Goal: Transaction & Acquisition: Obtain resource

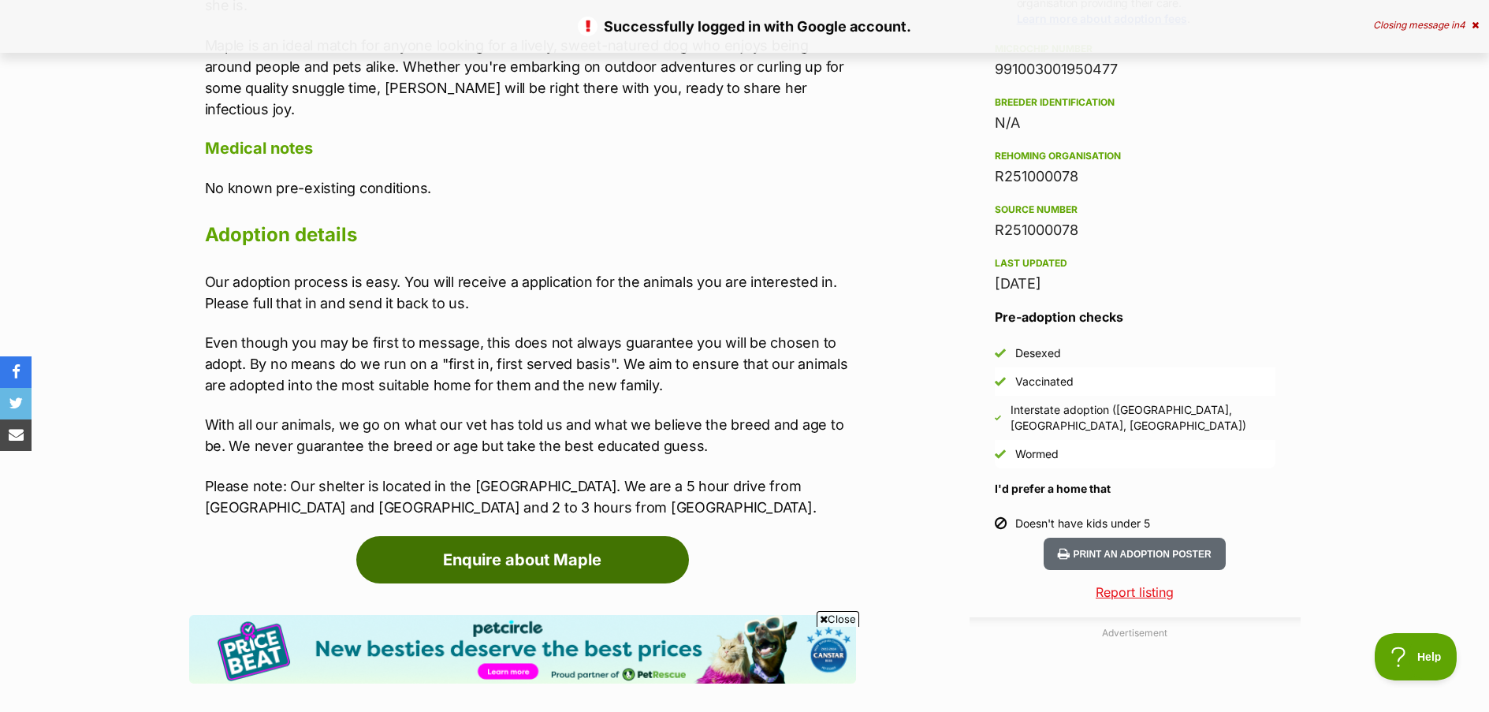
click at [614, 536] on link "Enquire about Maple" at bounding box center [522, 559] width 333 height 47
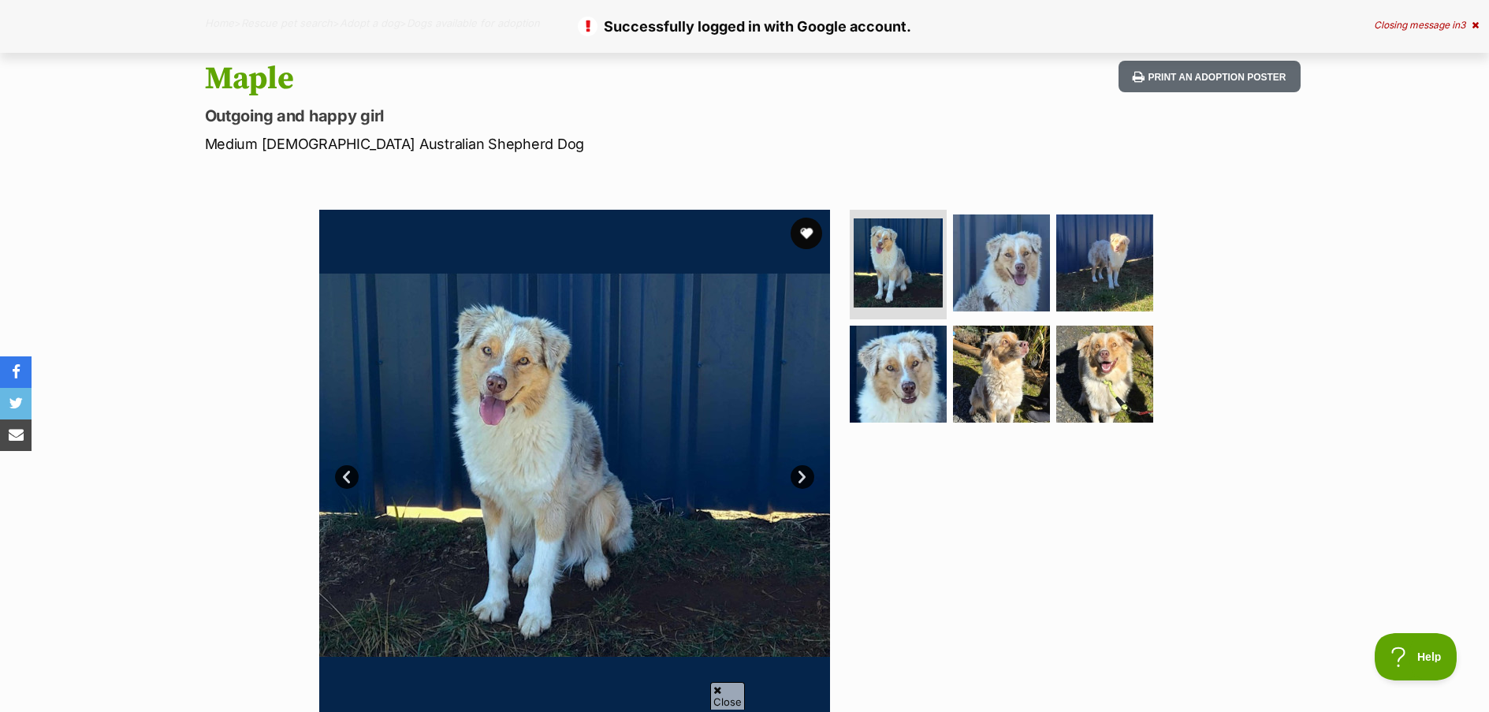
scroll to position [158, 0]
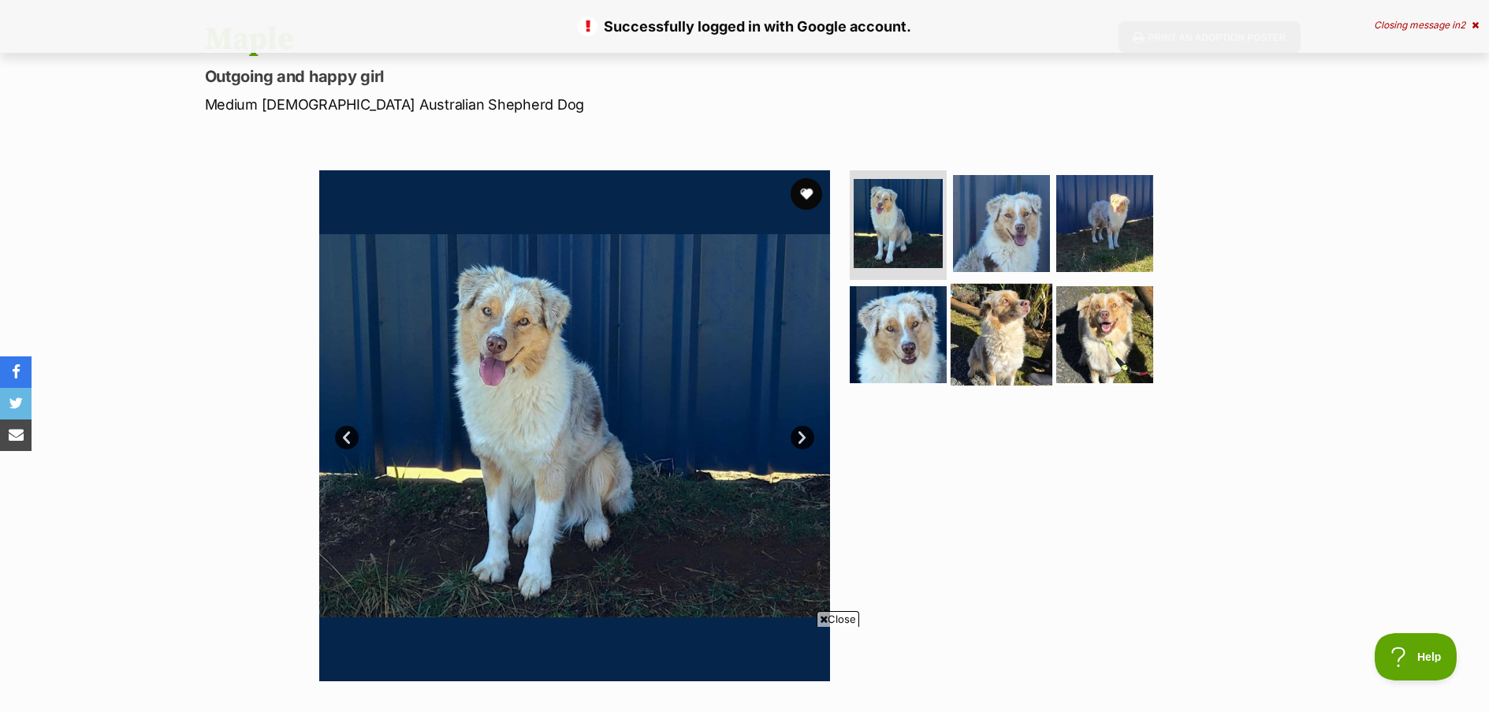
click at [1011, 318] on img at bounding box center [1002, 335] width 102 height 102
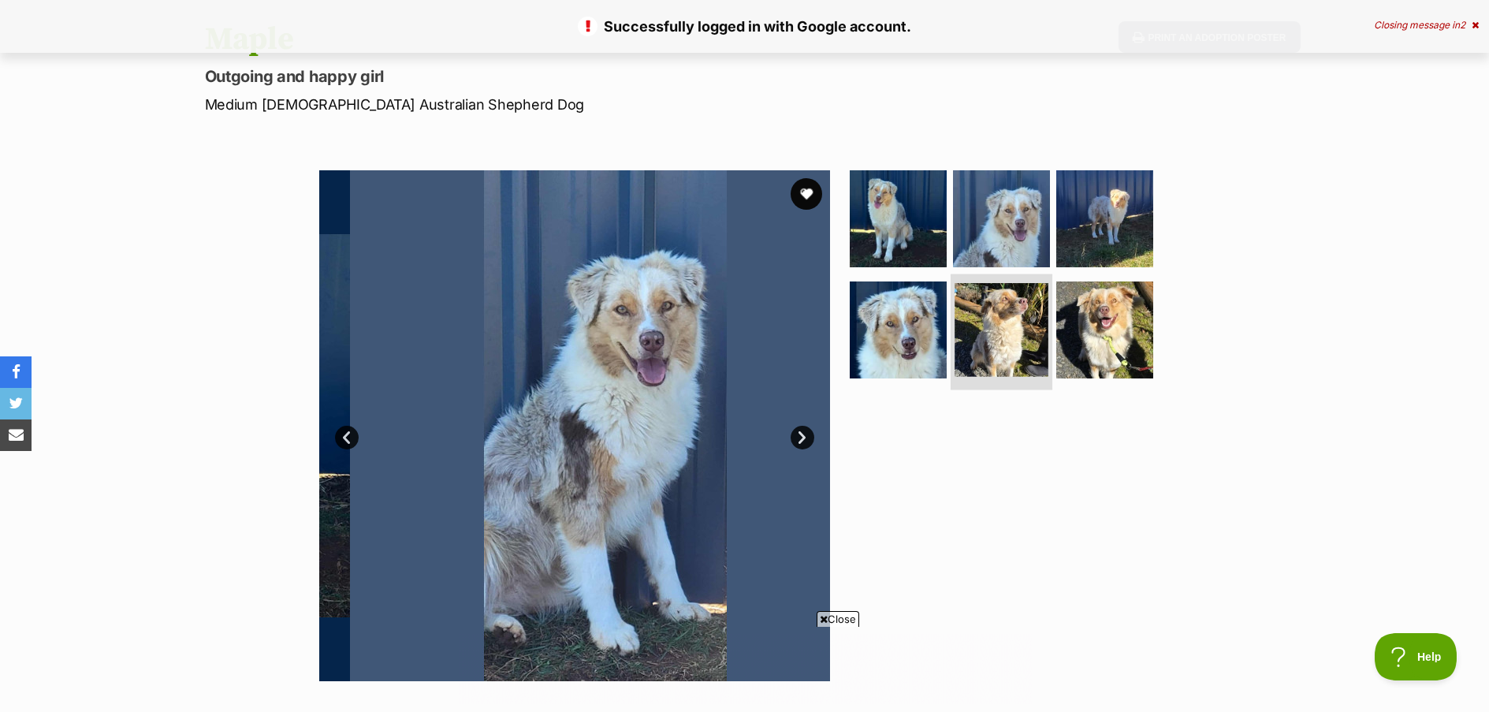
scroll to position [0, 0]
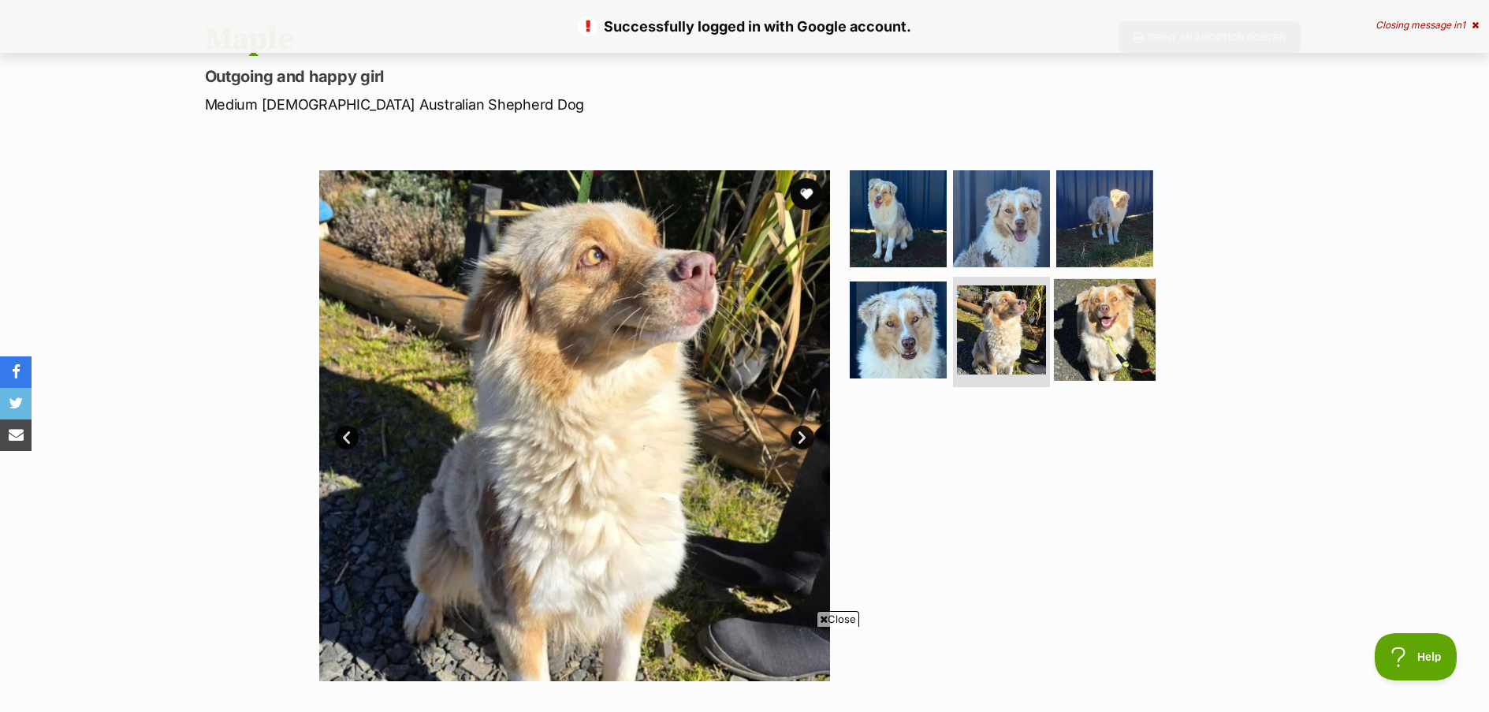
click at [1126, 352] on img at bounding box center [1105, 330] width 102 height 102
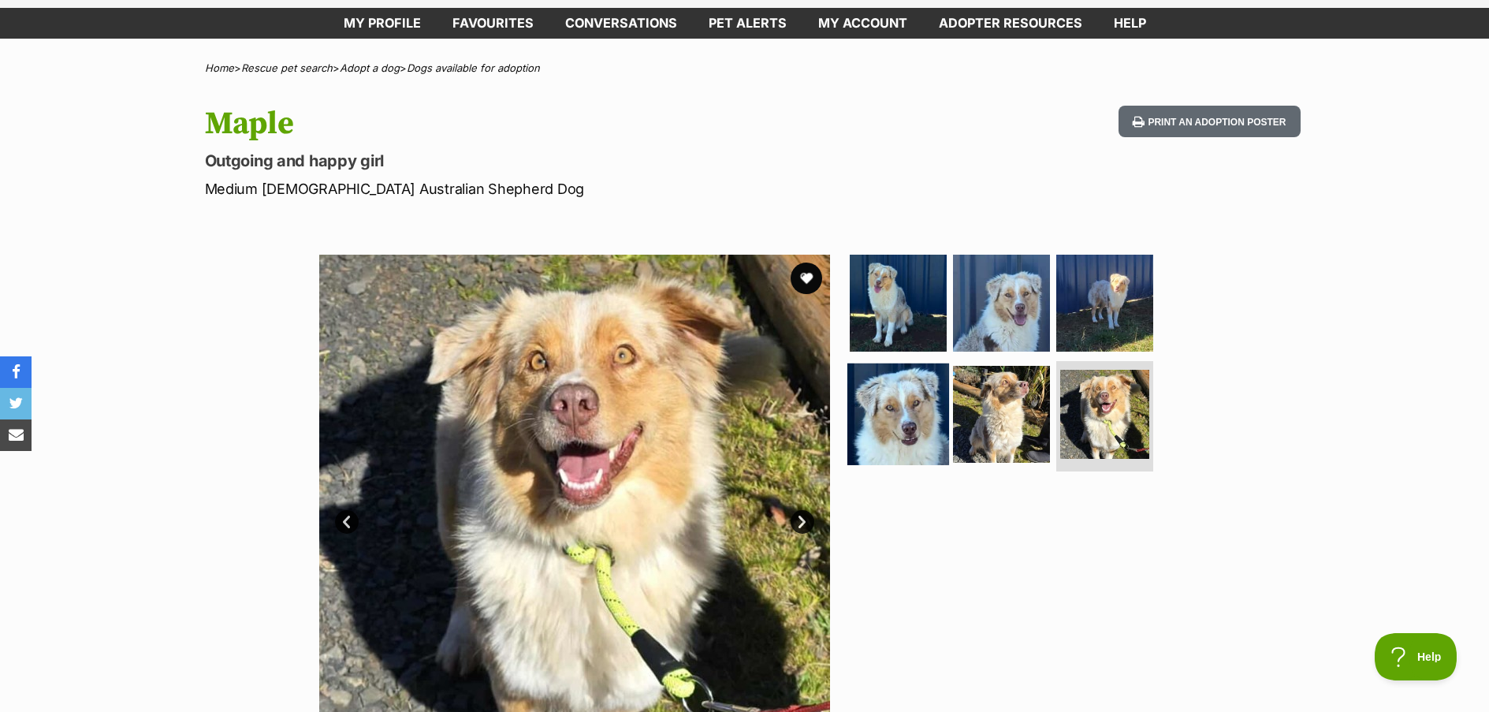
scroll to position [158, 0]
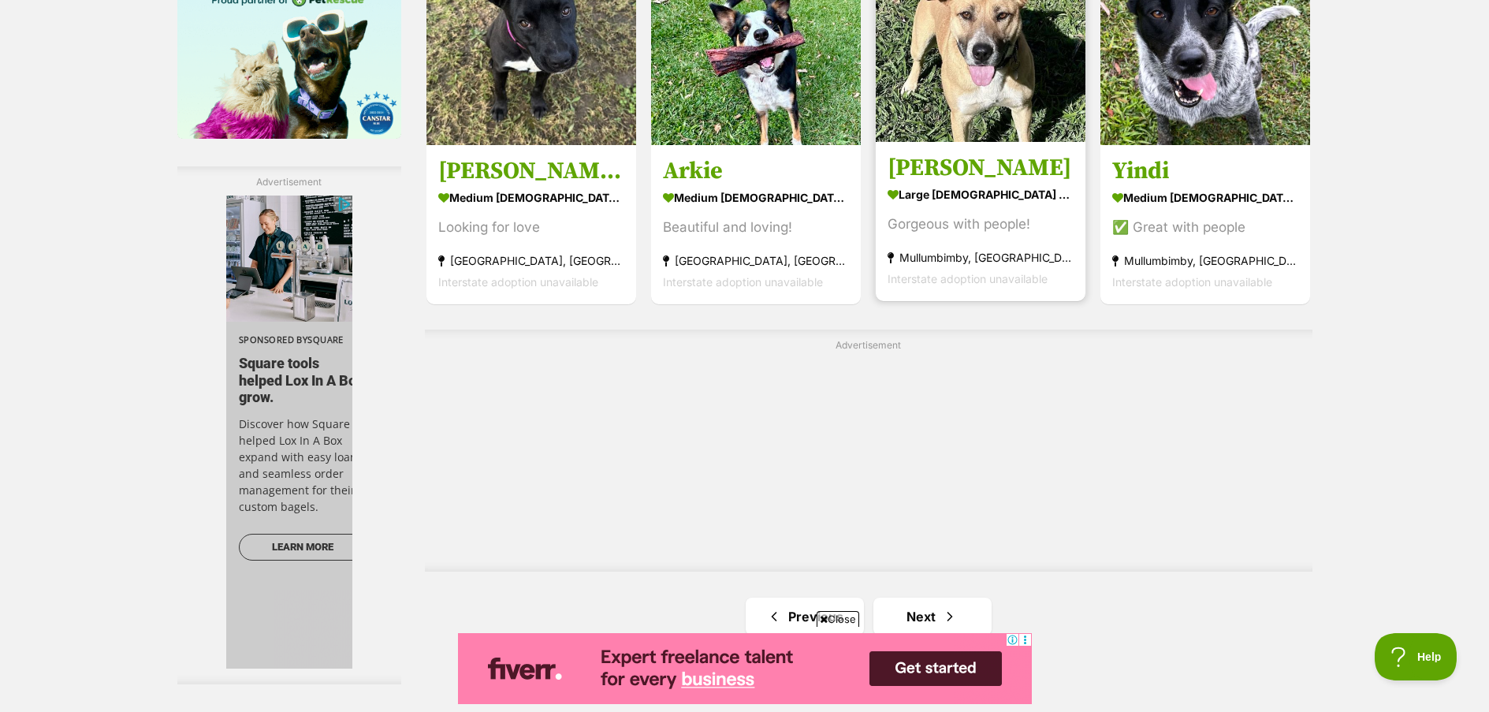
scroll to position [2917, 0]
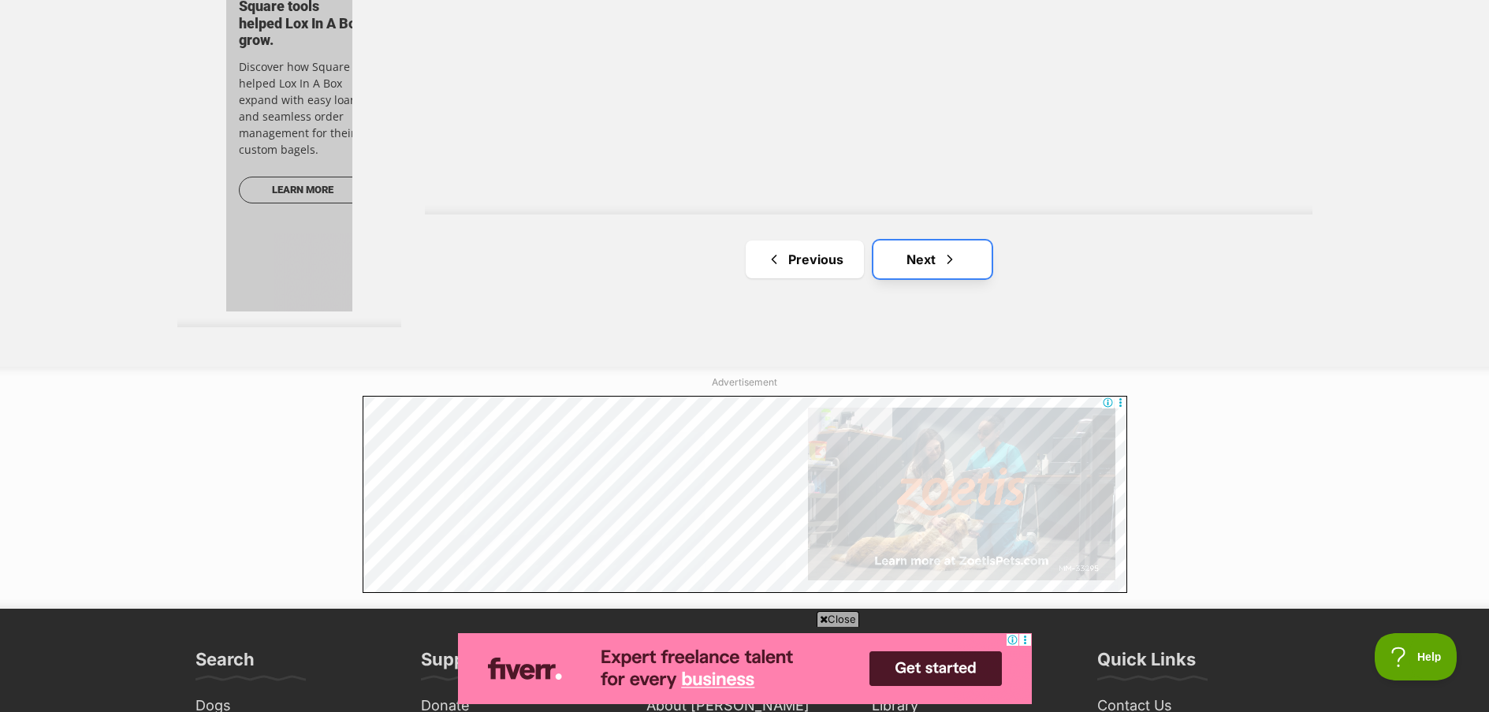
click at [909, 262] on link "Next" at bounding box center [932, 259] width 118 height 38
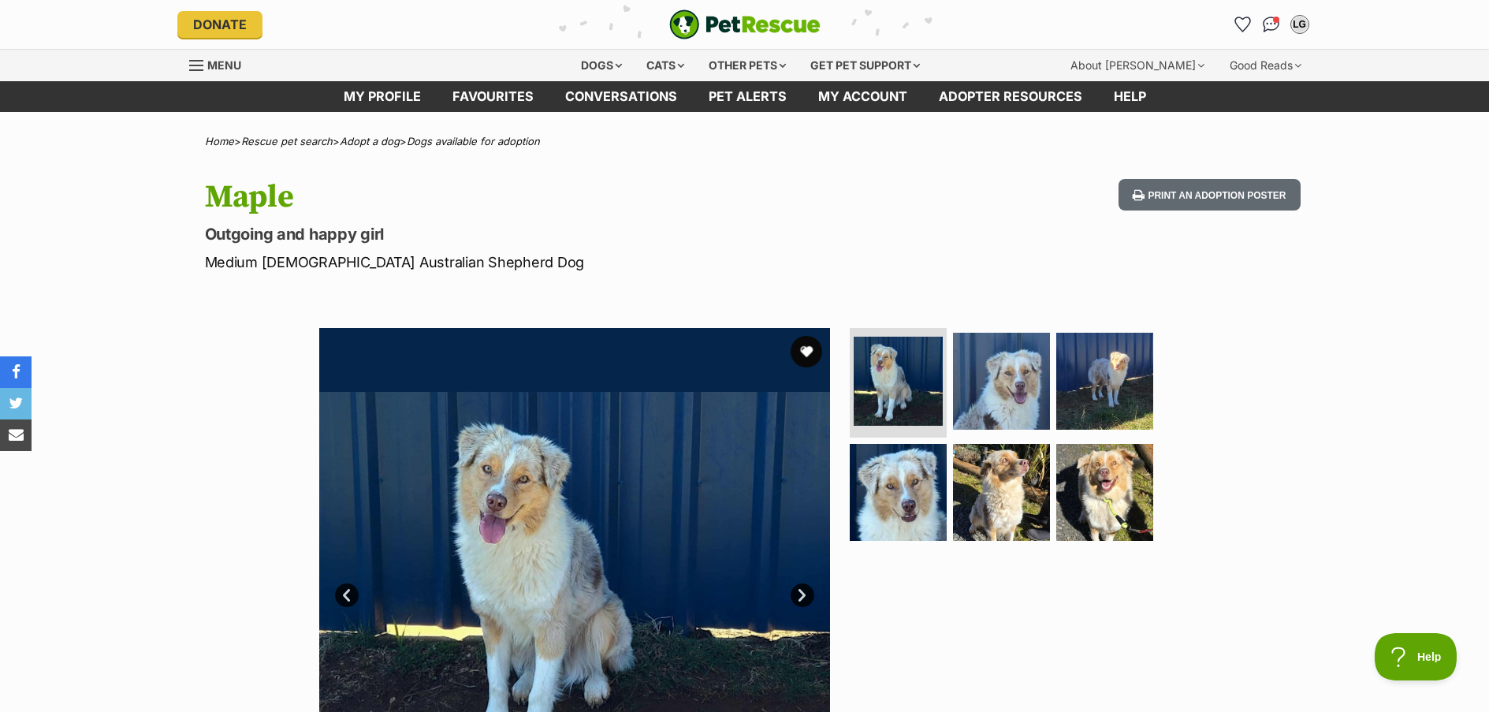
scroll to position [158, 0]
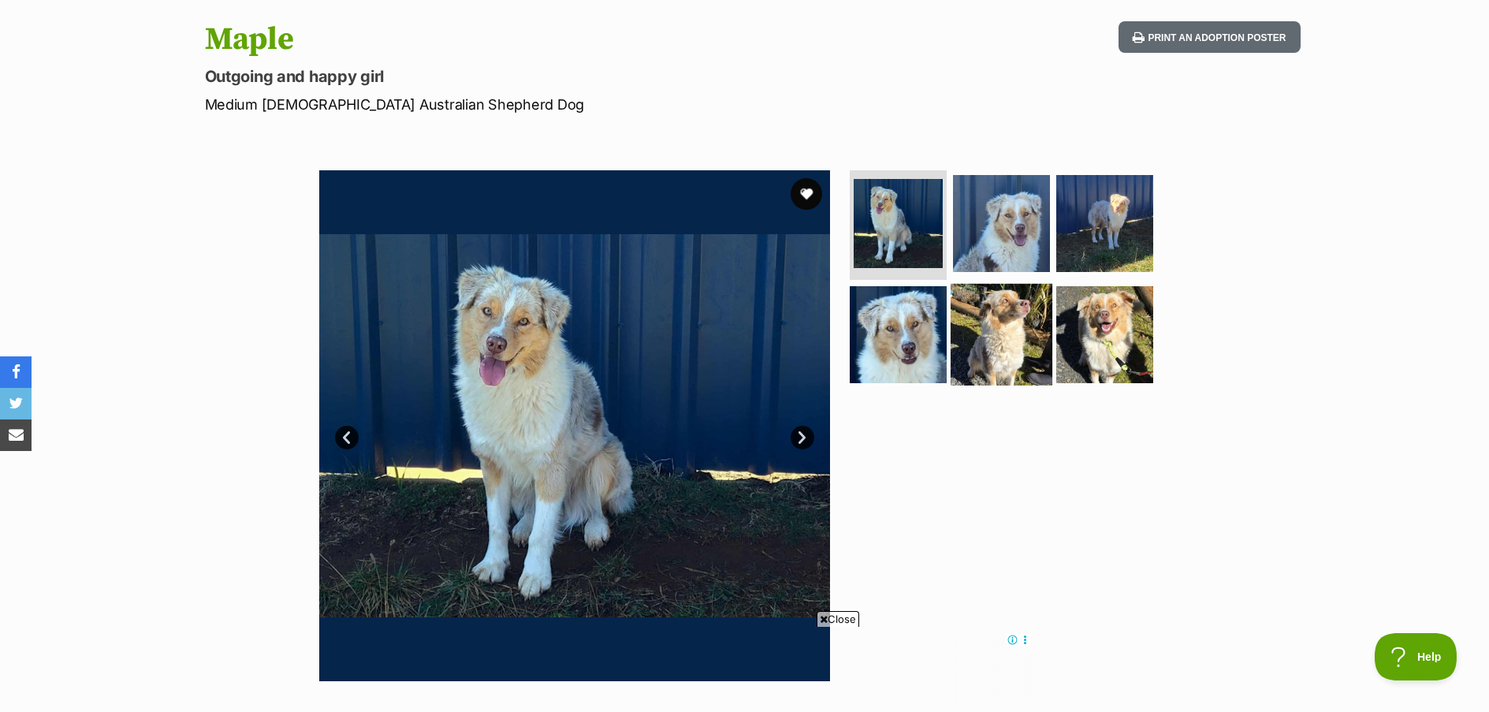
click at [1001, 331] on img at bounding box center [1002, 335] width 102 height 102
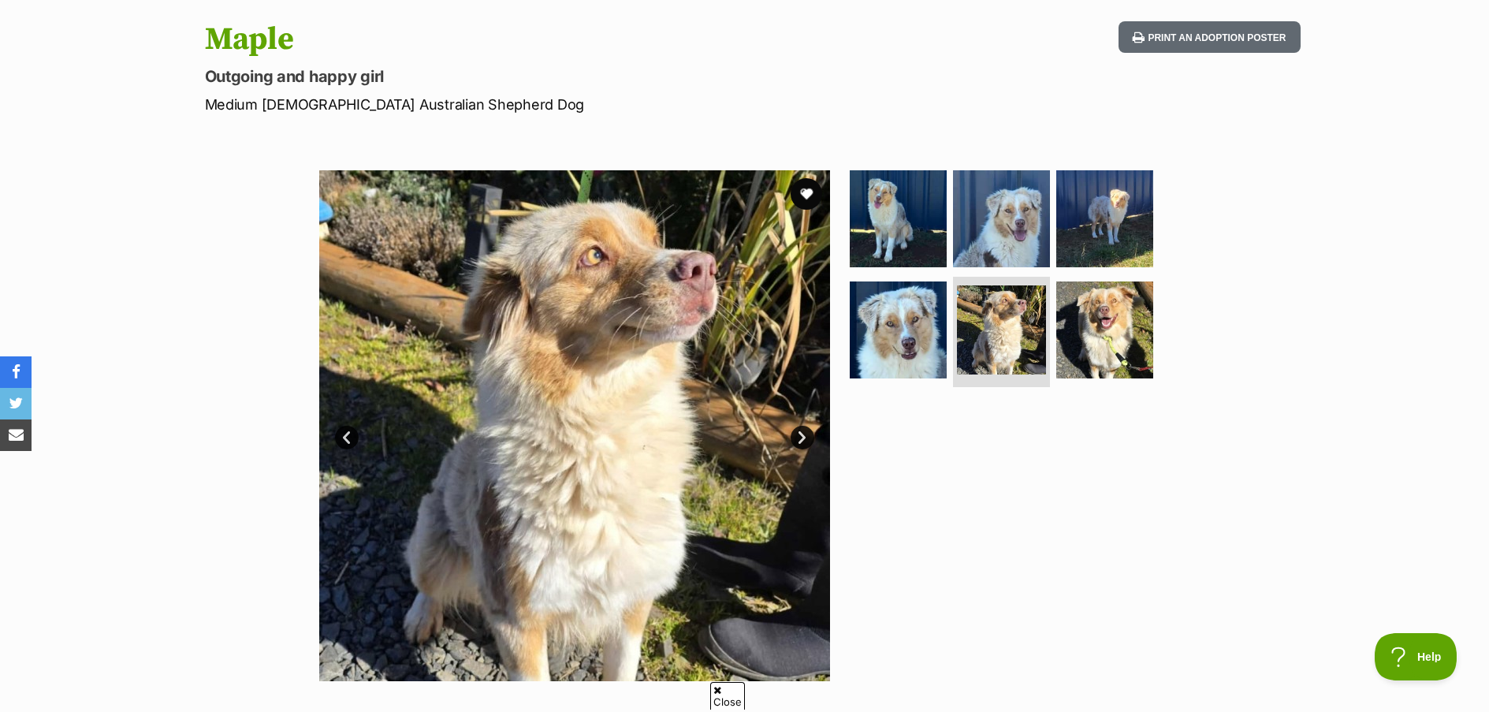
scroll to position [0, 0]
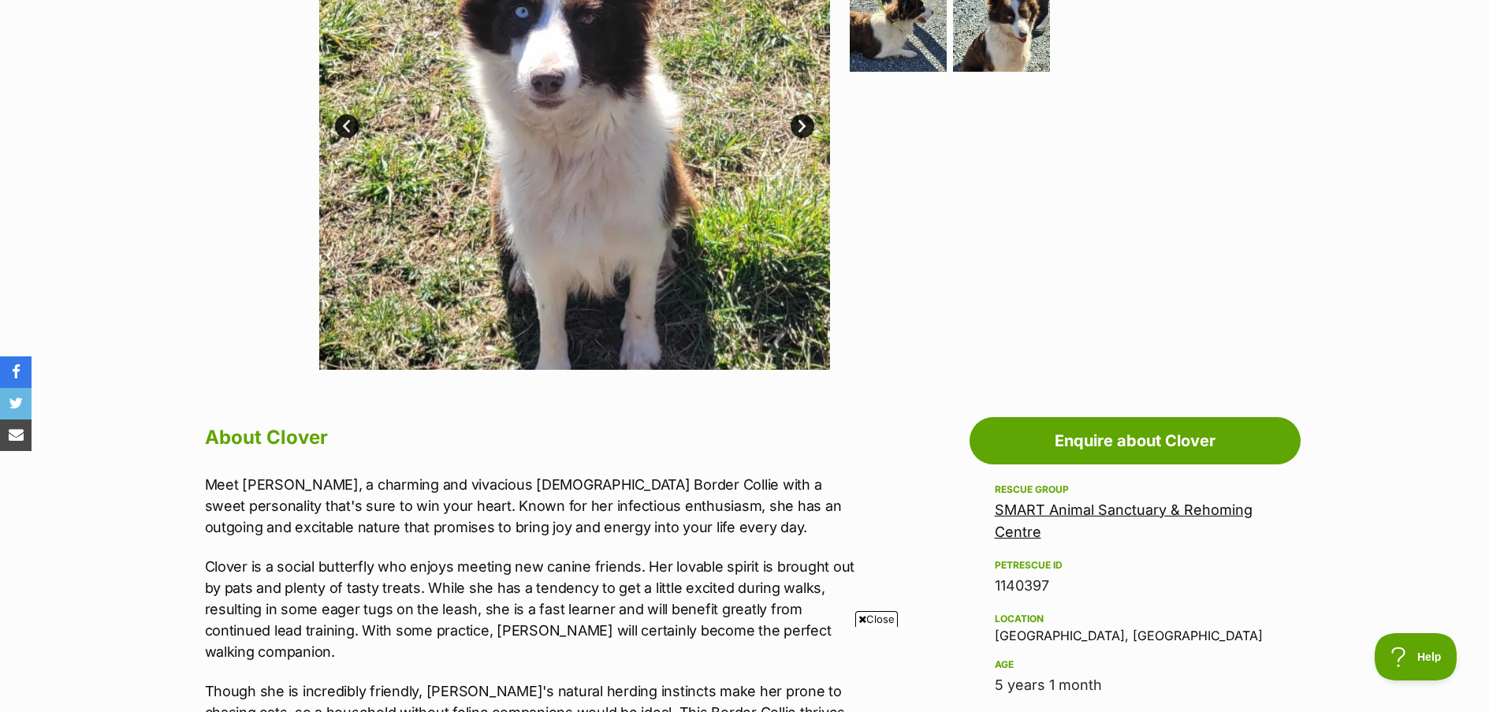
scroll to position [472, 0]
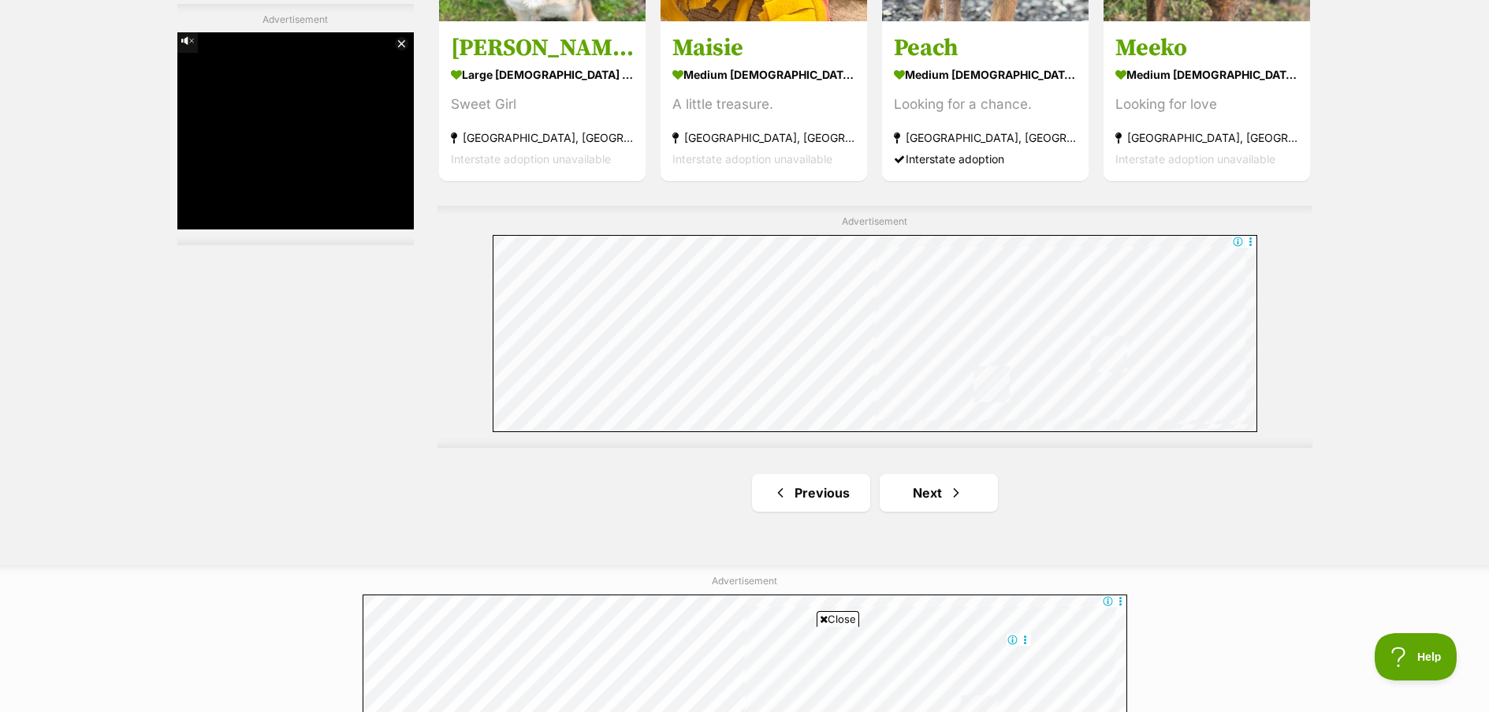
scroll to position [2771, 0]
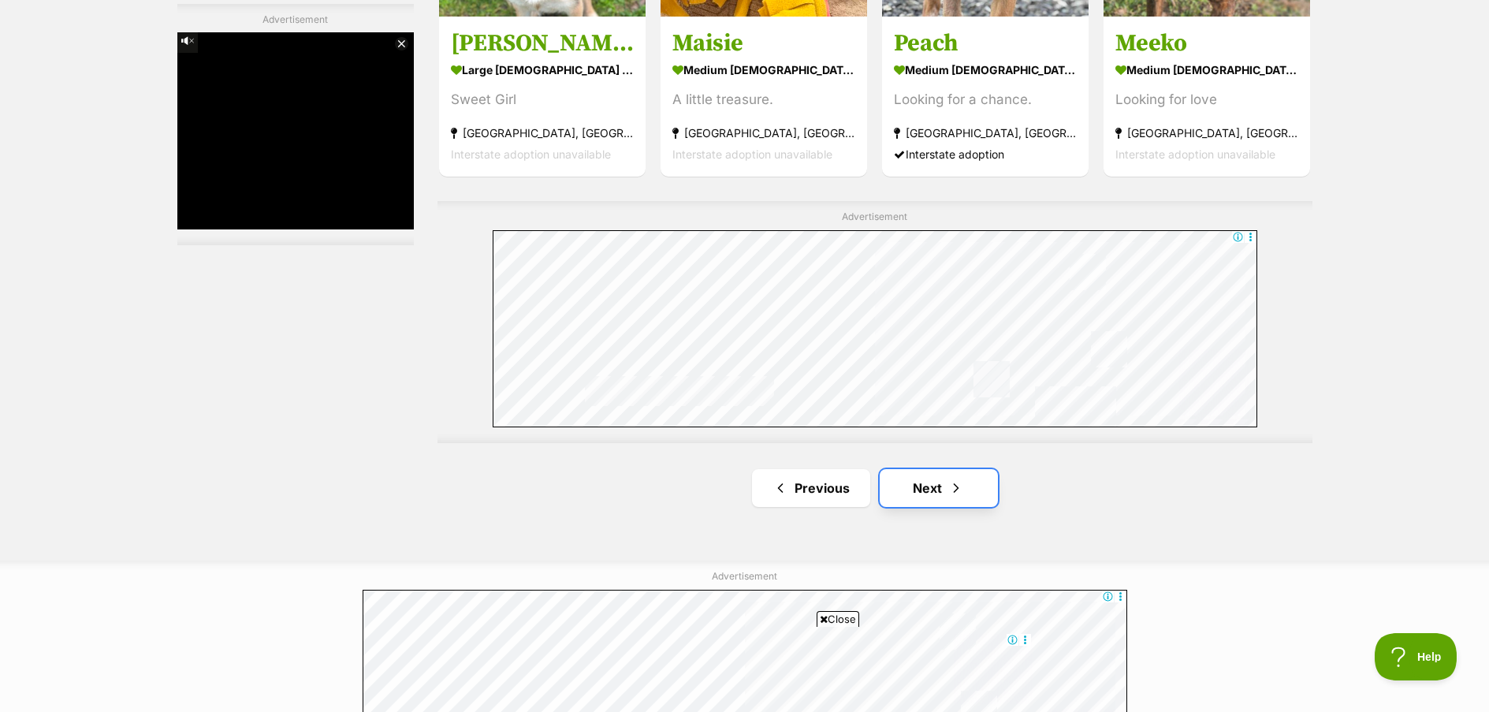
click at [922, 485] on link "Next" at bounding box center [939, 488] width 118 height 38
